Goal: Transaction & Acquisition: Purchase product/service

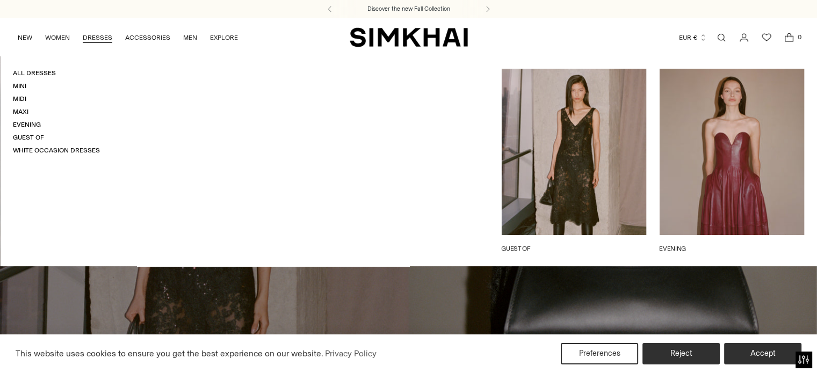
click at [99, 38] on link "DRESSES" at bounding box center [98, 38] width 30 height 24
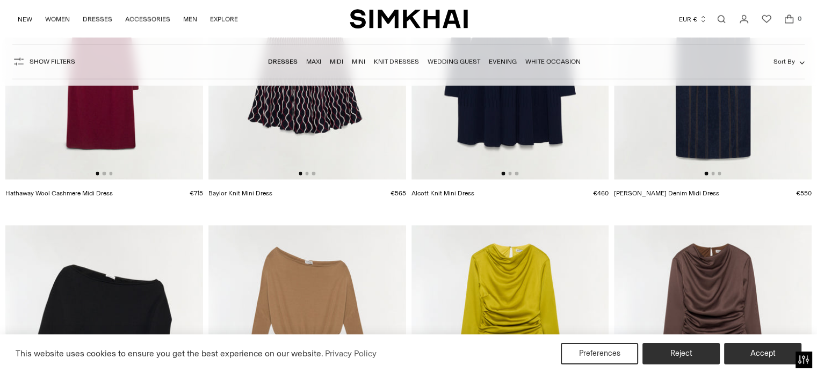
scroll to position [2793, 0]
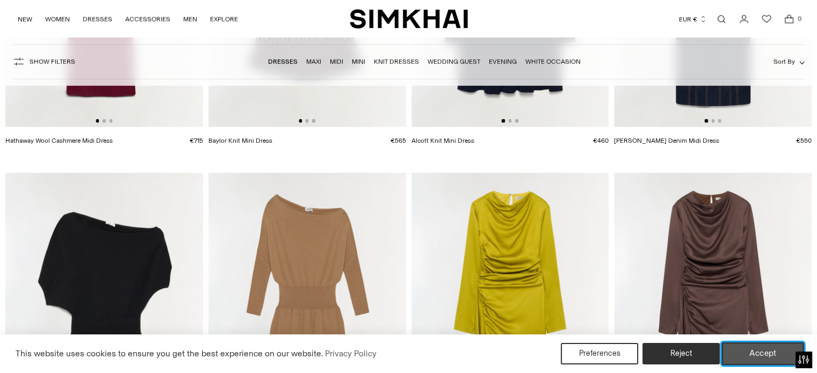
click at [755, 356] on button "Accept" at bounding box center [763, 354] width 82 height 23
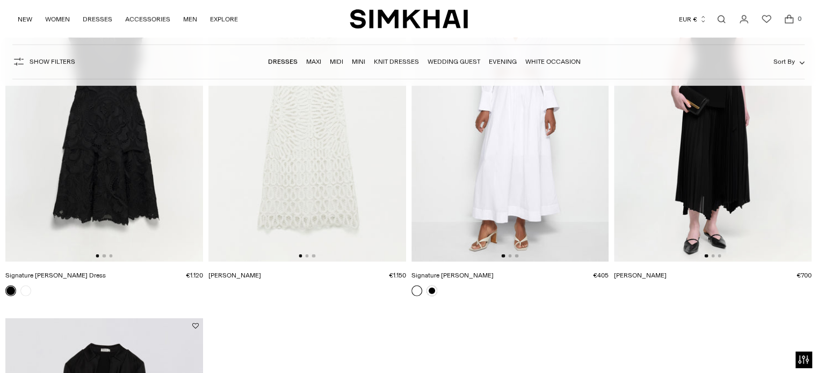
scroll to position [15305, 0]
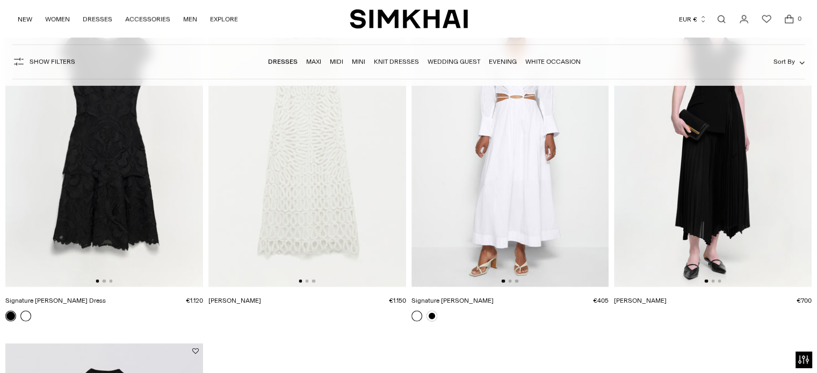
click at [25, 314] on link at bounding box center [25, 316] width 11 height 11
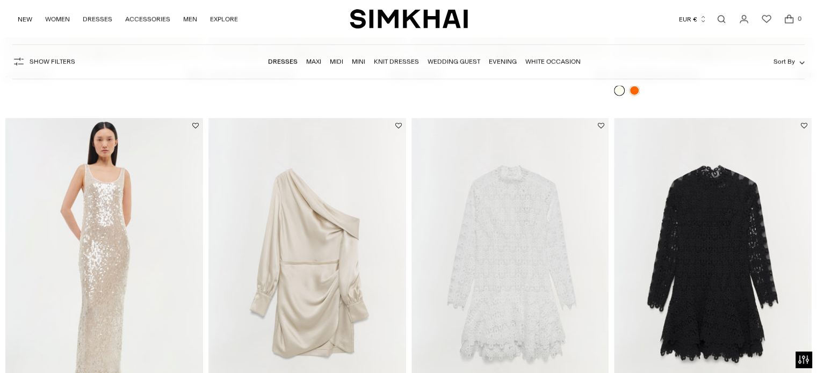
scroll to position [14822, 0]
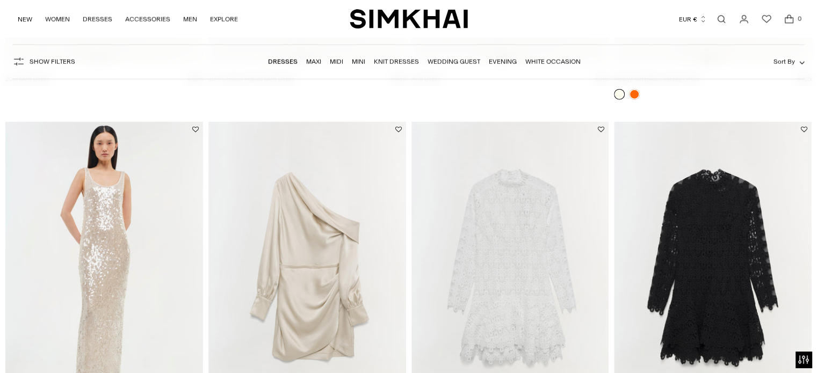
click at [556, 57] on li "White Occasion" at bounding box center [552, 62] width 55 height 10
click at [555, 63] on link "White Occasion" at bounding box center [552, 62] width 55 height 8
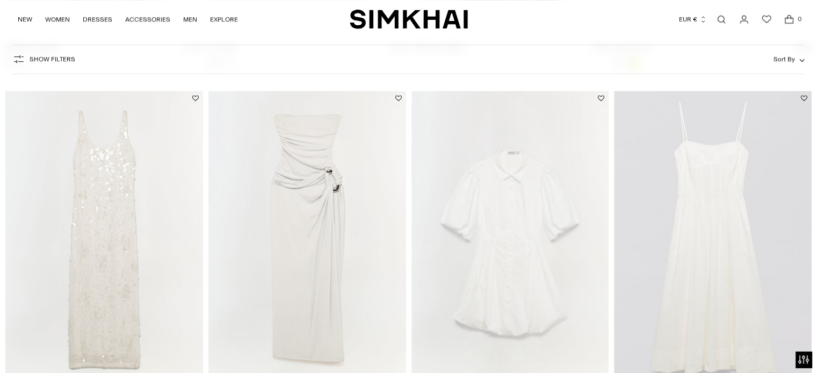
scroll to position [859, 0]
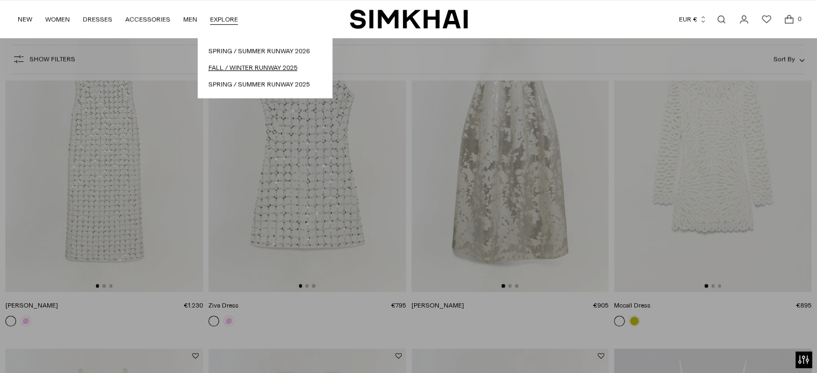
click at [238, 64] on link "Fall / Winter Runway 2025" at bounding box center [264, 68] width 113 height 10
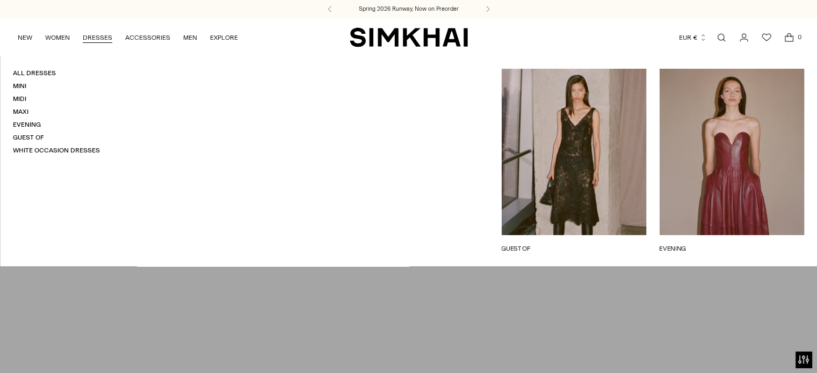
click at [105, 35] on link "DRESSES" at bounding box center [98, 38] width 30 height 24
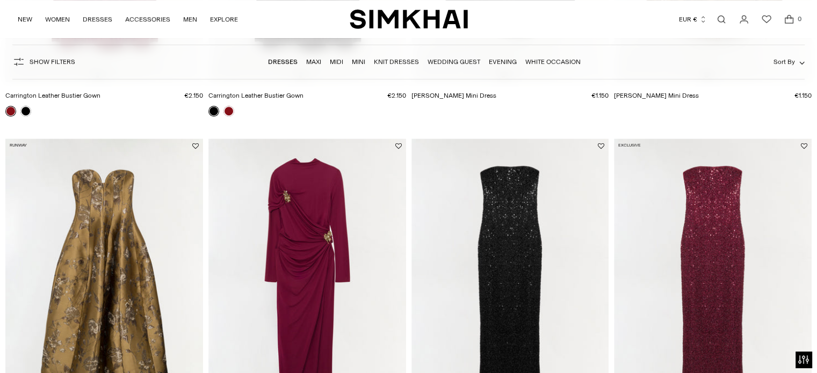
scroll to position [698, 0]
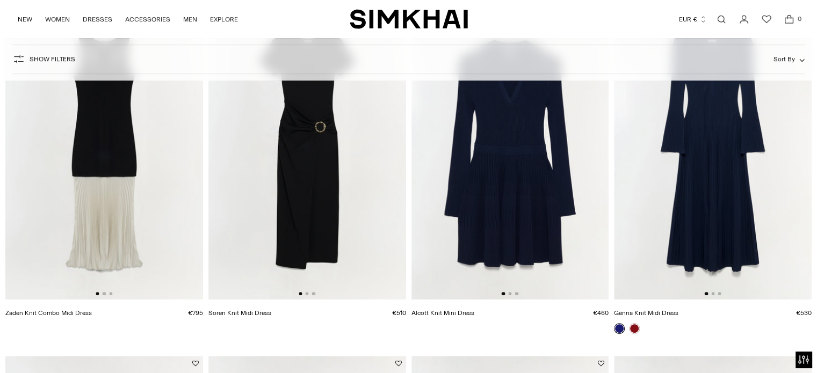
scroll to position [483, 0]
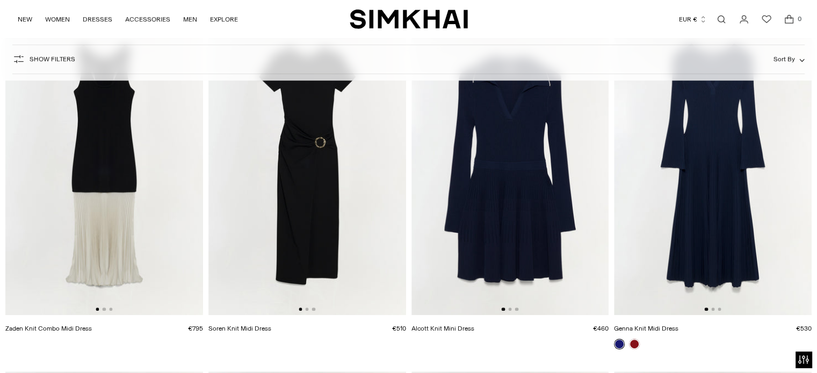
click at [698, 173] on img at bounding box center [713, 167] width 198 height 296
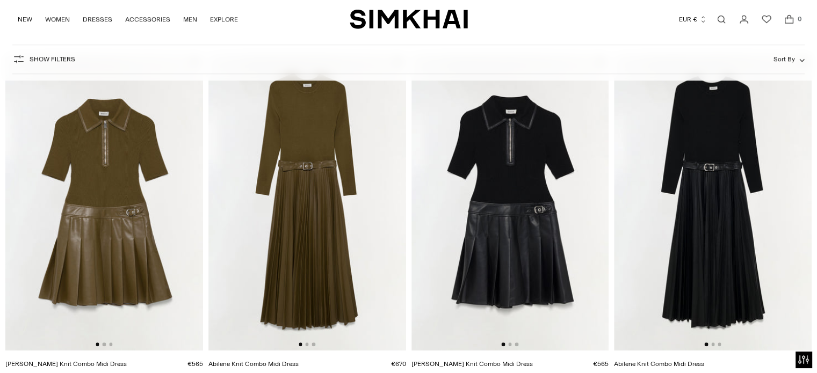
scroll to position [806, 0]
